Goal: Find specific page/section

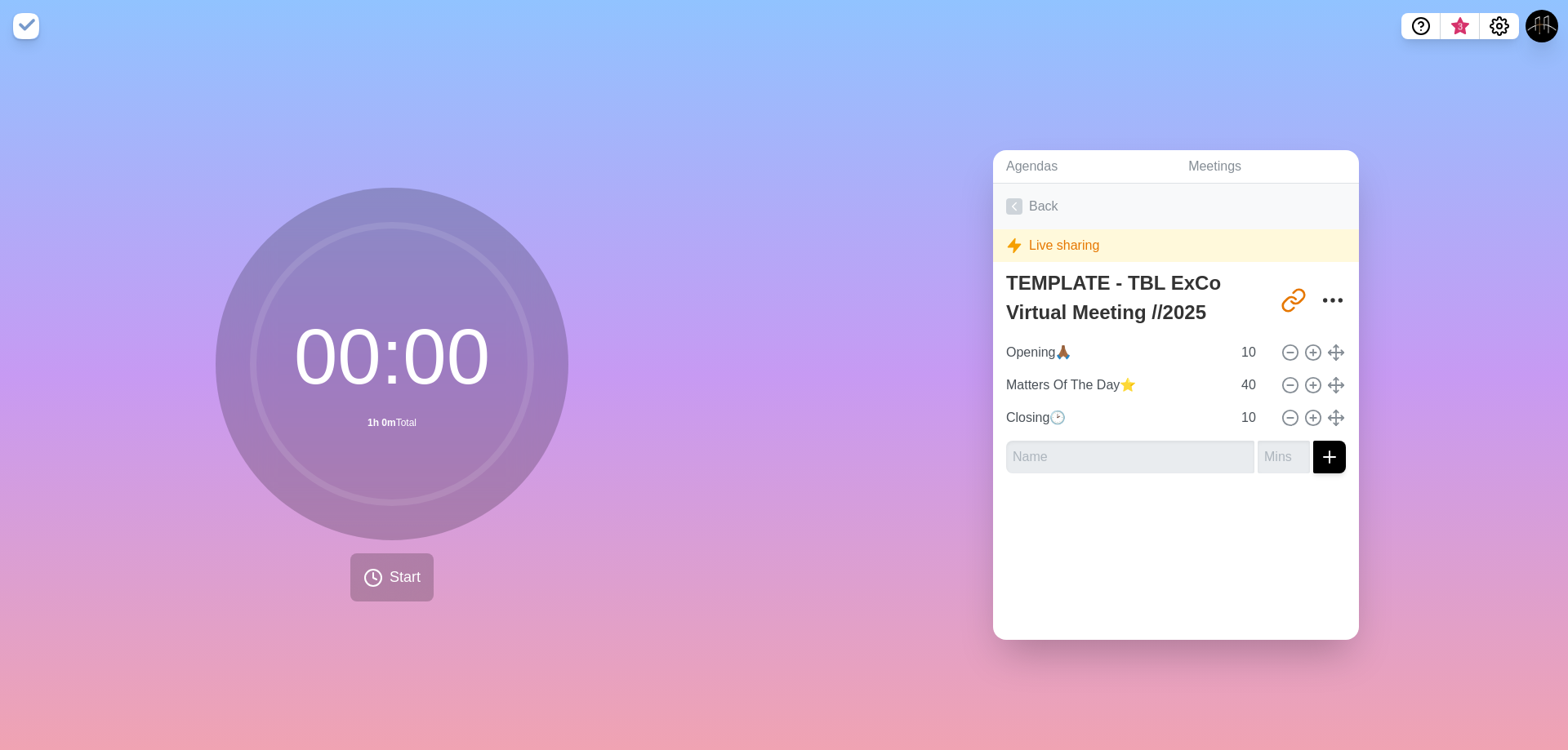
click at [1016, 191] on link "Back" at bounding box center [1176, 207] width 366 height 46
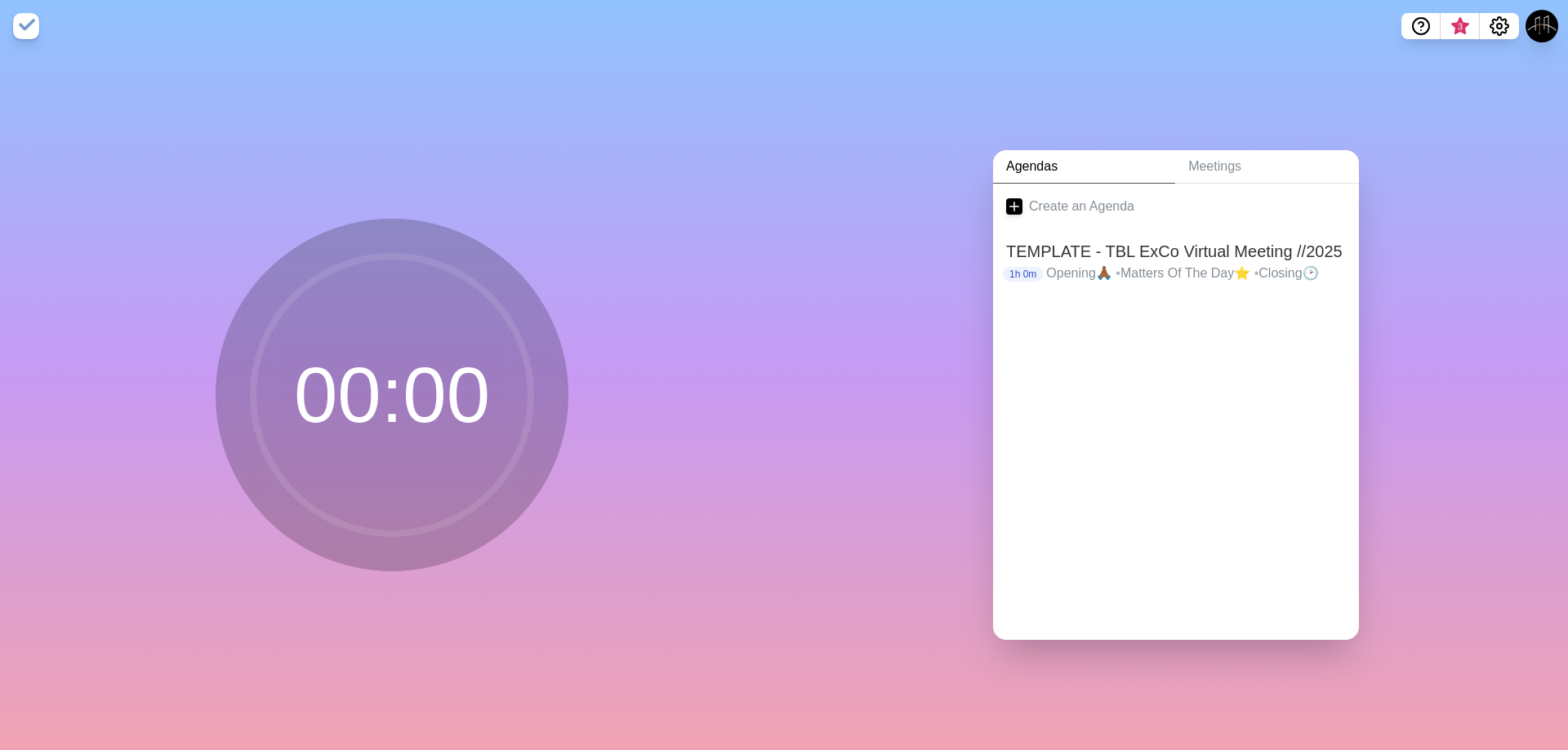
click at [1247, 378] on div "Create an Agenda TEMPLATE - TBL ExCo Virtual Meeting //2025 1h 0m Opening🙏🏾 • M…" at bounding box center [1176, 412] width 366 height 456
click at [1006, 198] on icon at bounding box center [1013, 206] width 16 height 16
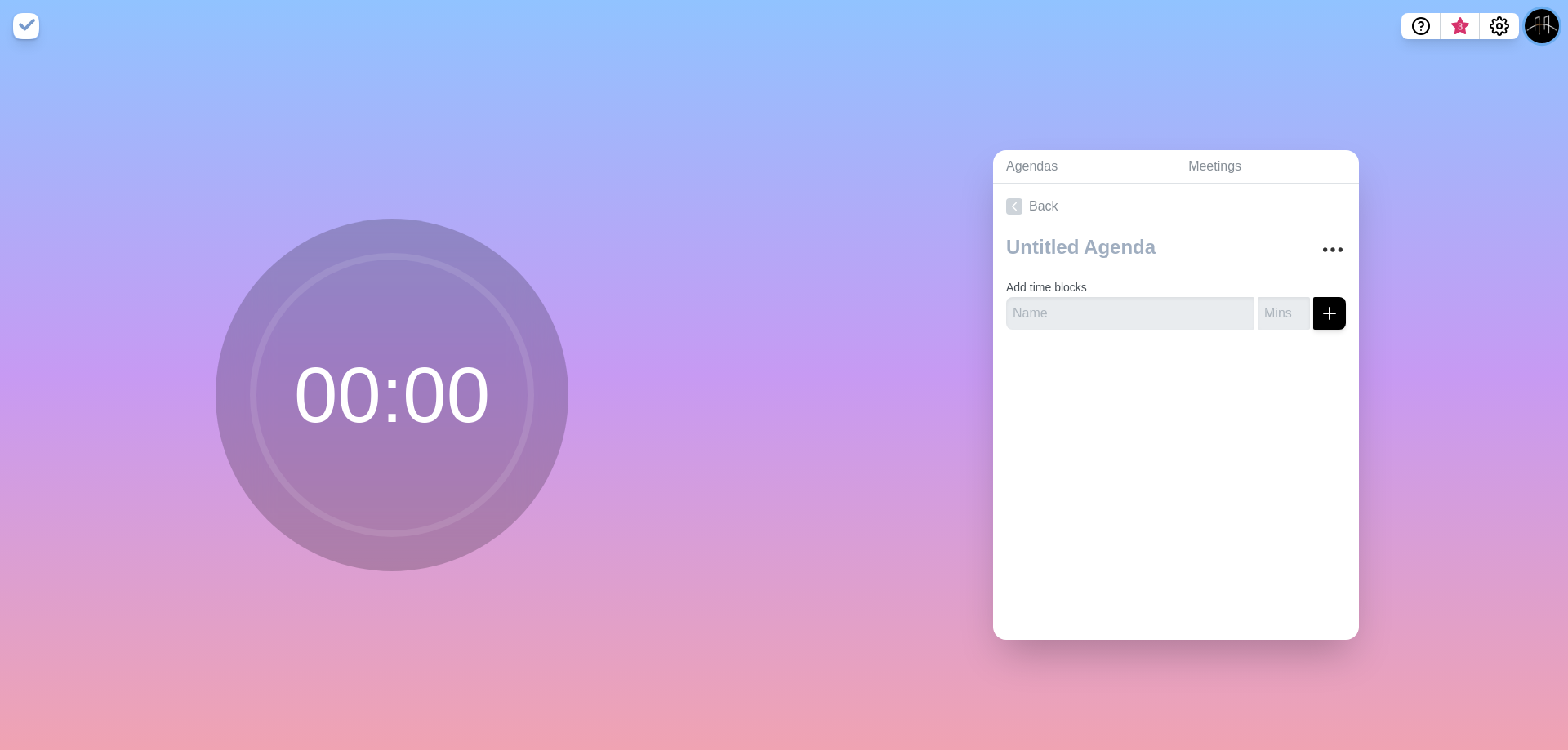
click at [1533, 19] on button at bounding box center [1542, 26] width 34 height 34
click at [1006, 202] on icon at bounding box center [1013, 206] width 16 height 16
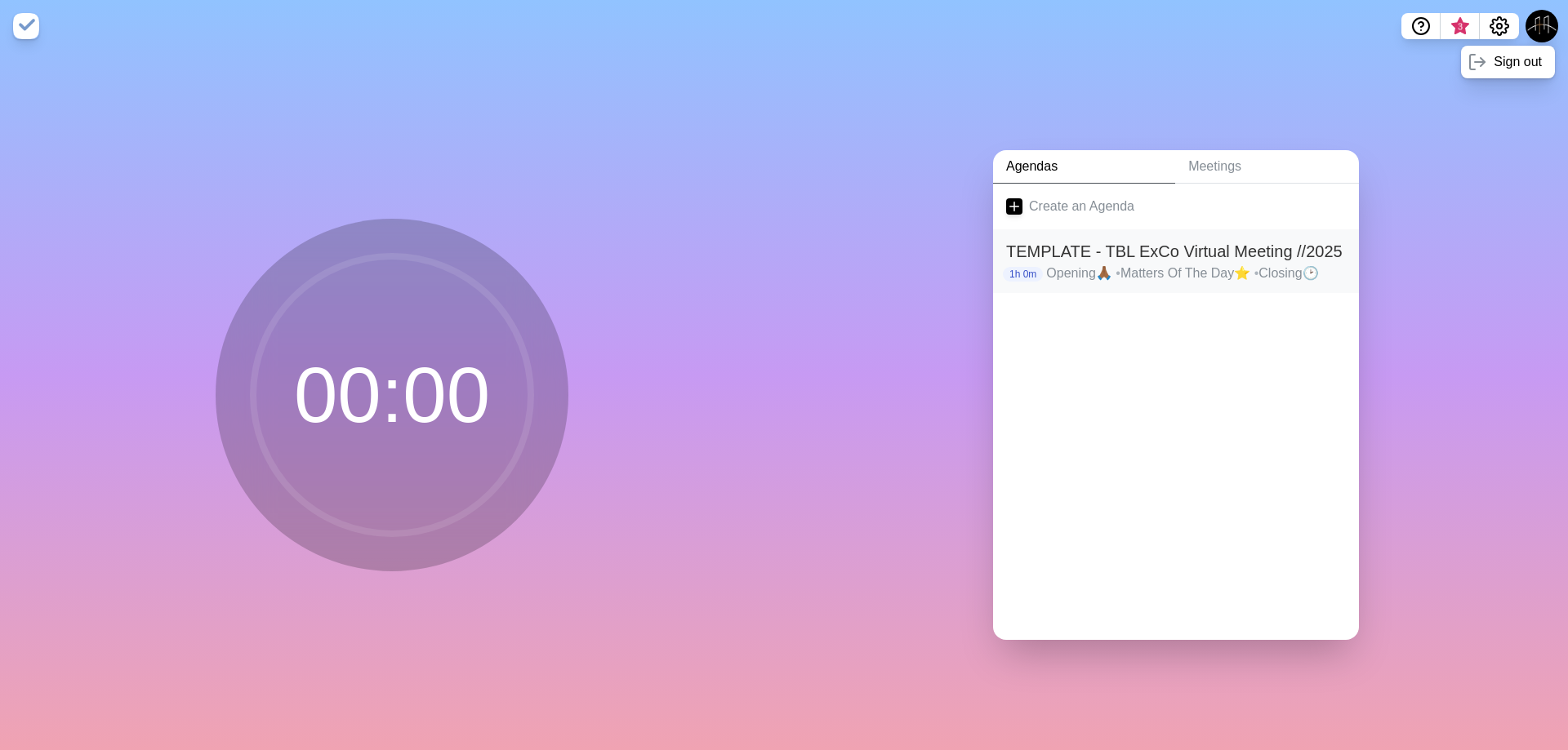
click at [1055, 241] on h2 "TEMPLATE - TBL ExCo Virtual Meeting //2025" at bounding box center [1175, 251] width 339 height 25
